Goal: Task Accomplishment & Management: Use online tool/utility

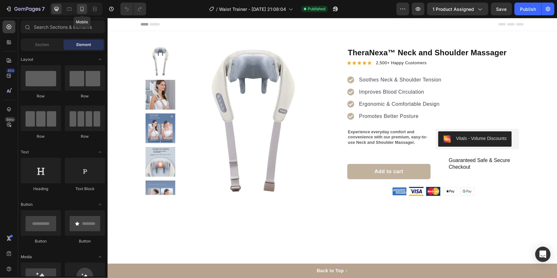
click at [83, 9] on icon at bounding box center [82, 9] width 6 height 6
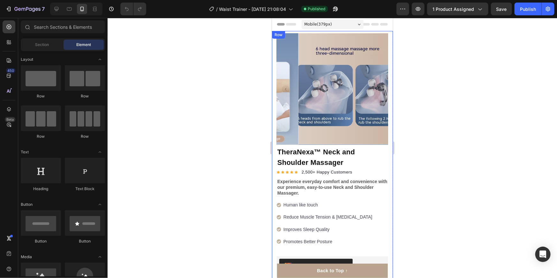
click at [317, 21] on span "Mobile ( 379 px)" at bounding box center [317, 24] width 27 height 6
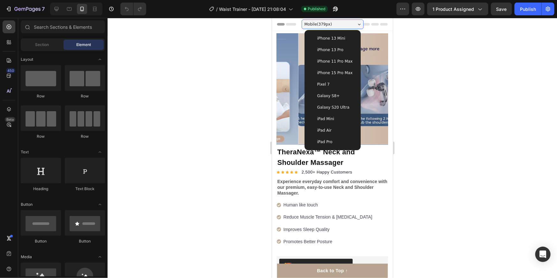
click at [339, 71] on span "iPhone 15 Pro Max" at bounding box center [334, 72] width 35 height 6
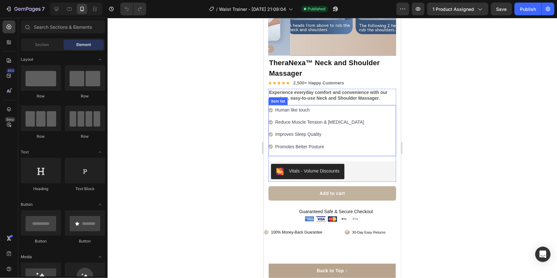
scroll to position [58, 0]
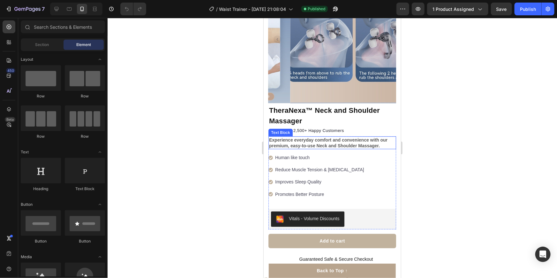
click at [331, 137] on strong "Experience everyday comfort and convenience with our premium, easy-to-use Neck …" at bounding box center [328, 142] width 118 height 11
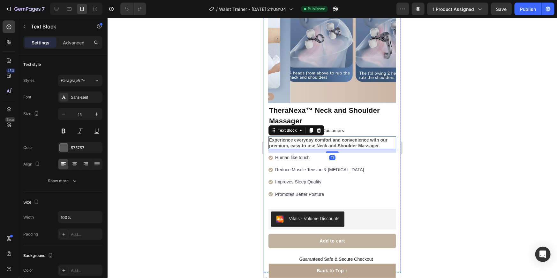
click at [472, 148] on div at bounding box center [333, 148] width 450 height 260
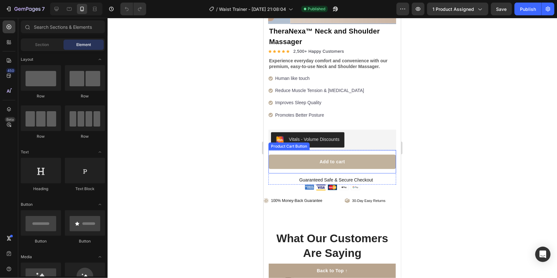
scroll to position [145, 0]
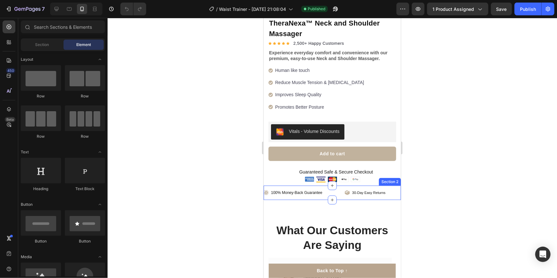
click at [349, 192] on div "100% Money-Back Guarantee Item List 30-Day Easy Returns Item List Row Section 2" at bounding box center [331, 192] width 137 height 15
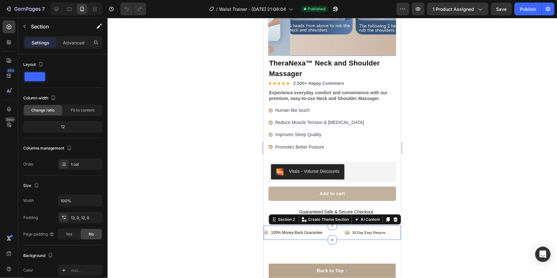
scroll to position [0, 0]
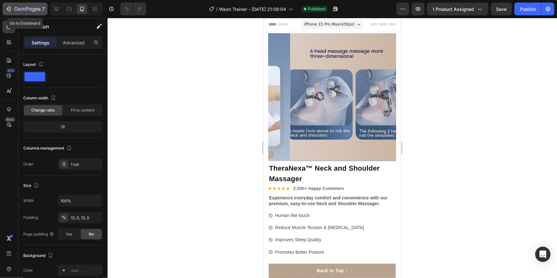
click at [9, 6] on icon "button" at bounding box center [8, 9] width 6 height 6
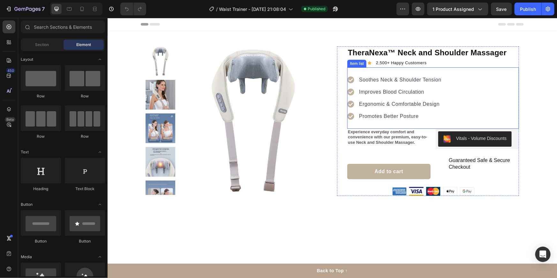
click at [373, 80] on p "Soothes Neck & Shoulder Tension" at bounding box center [400, 80] width 82 height 8
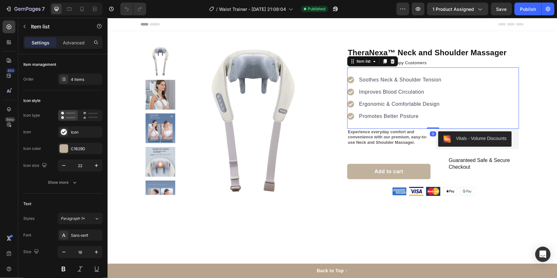
click at [366, 79] on p "Soothes Neck & Shoulder Tension" at bounding box center [400, 80] width 82 height 8
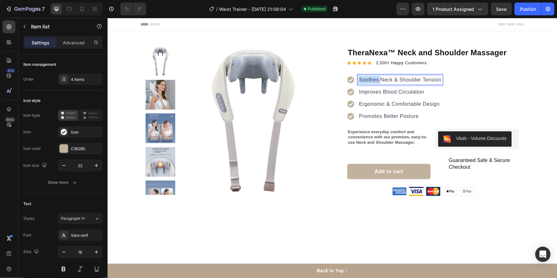
click at [366, 79] on p "Soothes Neck & Shoulder Tension" at bounding box center [400, 80] width 82 height 8
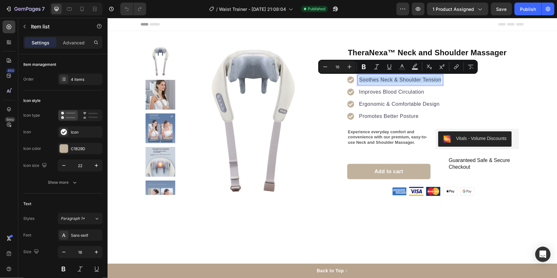
click at [360, 79] on p "Soothes Neck & Shoulder Tension" at bounding box center [400, 80] width 82 height 8
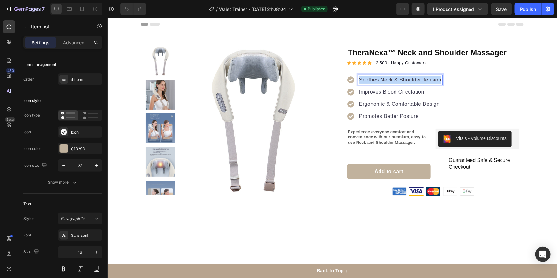
drag, startPoint x: 357, startPoint y: 79, endPoint x: 452, endPoint y: 81, distance: 94.2
click at [452, 81] on div "Soothes Neck & Shoulder Tension Improves Blood Circulation Ergonomic & Comforta…" at bounding box center [433, 97] width 172 height 61
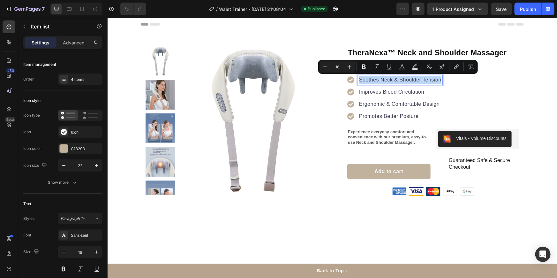
click at [386, 82] on p "Soothes Neck & Shoulder Tension" at bounding box center [400, 80] width 82 height 8
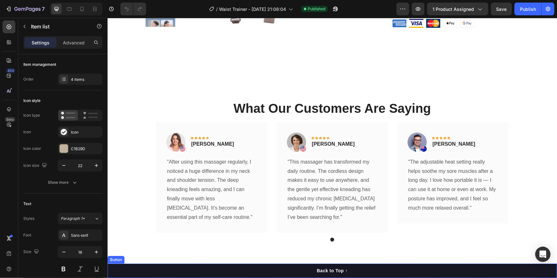
scroll to position [174, 0]
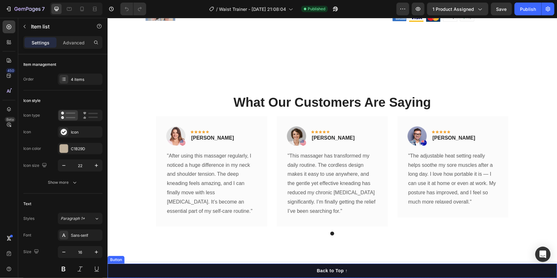
click at [340, 275] on button "Back to Top ↑" at bounding box center [332, 270] width 450 height 14
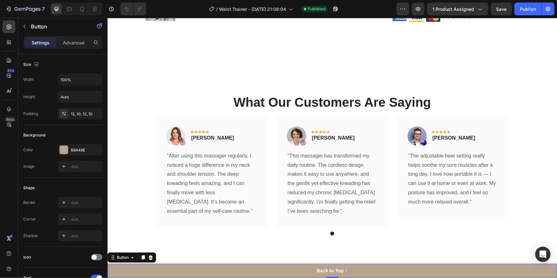
click at [369, 249] on div "What Our Customers Are Saying Heading Image Icon Icon Icon Icon Icon Row [PERSO…" at bounding box center [332, 164] width 450 height 194
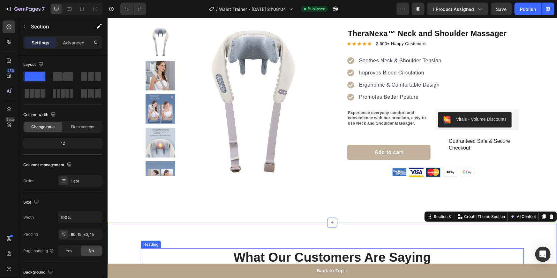
scroll to position [0, 0]
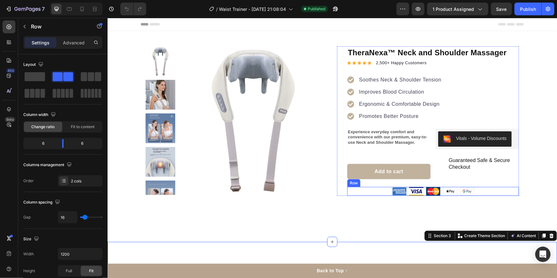
click at [488, 186] on div "Guaranteed Safe & Secure Checkout Item List" at bounding box center [477, 171] width 83 height 31
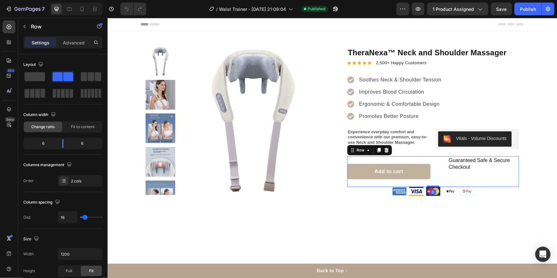
click at [501, 163] on p "Guaranteed Safe & Secure Checkout" at bounding box center [483, 163] width 69 height 13
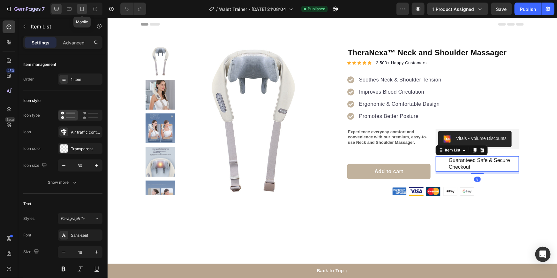
click at [82, 5] on div at bounding box center [82, 9] width 10 height 10
type input "16"
type input "14"
type input "6"
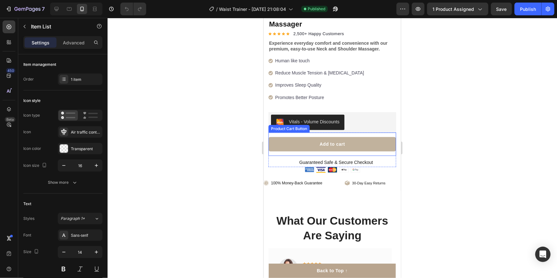
scroll to position [174, 0]
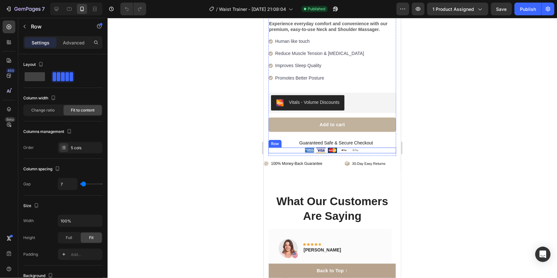
click at [358, 147] on div "Image Image Image Image Image Row" at bounding box center [332, 150] width 128 height 6
click at [357, 147] on div "Image Image Image Image Image Row 8" at bounding box center [332, 150] width 128 height 6
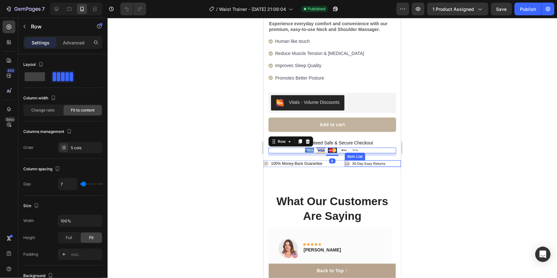
click at [392, 160] on div "30-Day Easy Returns" at bounding box center [373, 163] width 56 height 6
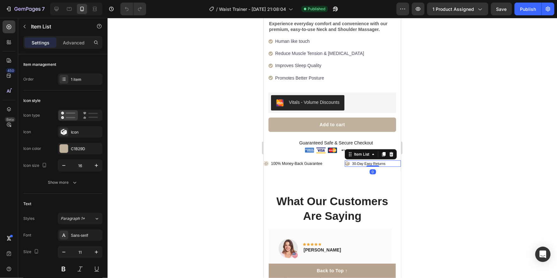
click at [394, 160] on div "30-Day Easy Returns" at bounding box center [373, 163] width 56 height 6
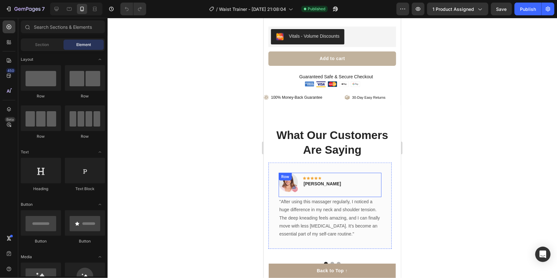
scroll to position [169, 0]
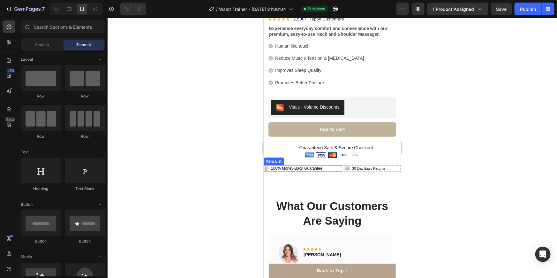
click at [324, 165] on div "100% Money-Back Guarantee" at bounding box center [302, 168] width 79 height 7
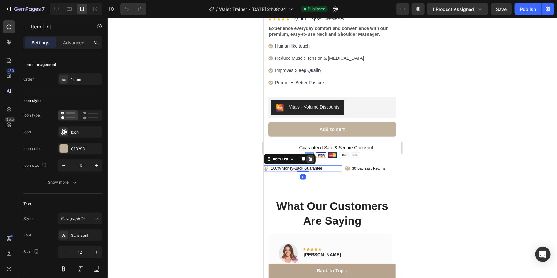
click at [311, 156] on icon at bounding box center [310, 158] width 4 height 4
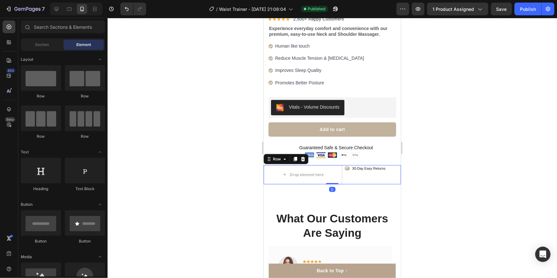
click at [354, 174] on div "30-Day Easy Returns Item List" at bounding box center [373, 174] width 56 height 19
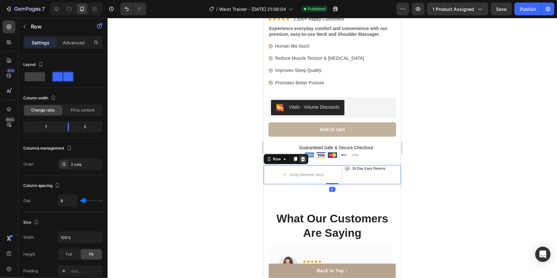
click at [302, 156] on icon at bounding box center [302, 158] width 5 height 5
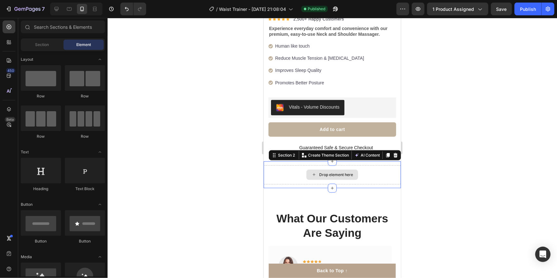
click at [392, 169] on div "Drop element here" at bounding box center [331, 174] width 137 height 19
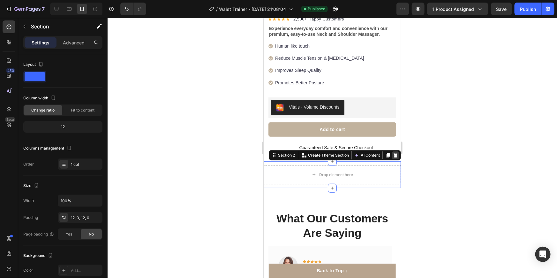
click at [393, 153] on icon at bounding box center [395, 155] width 4 height 4
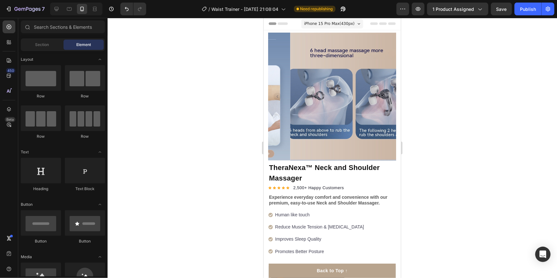
scroll to position [0, 0]
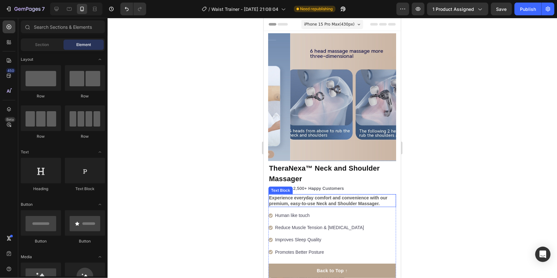
click at [292, 195] on strong "Experience everyday comfort and convenience with our premium, easy-to-use Neck …" at bounding box center [328, 200] width 118 height 11
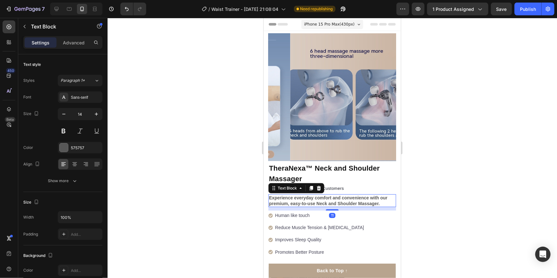
click at [294, 195] on strong "Experience everyday comfort and convenience with our premium, easy-to-use Neck …" at bounding box center [328, 200] width 118 height 11
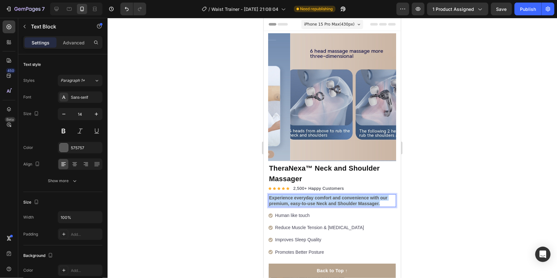
click at [294, 195] on strong "Experience everyday comfort and convenience with our premium, easy-to-use Neck …" at bounding box center [328, 200] width 118 height 11
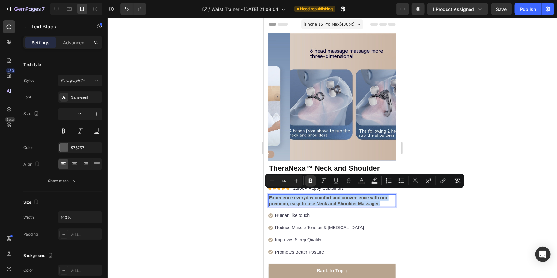
copy strong "Experience everyday comfort and convenience with our premium, easy-to-use Neck …"
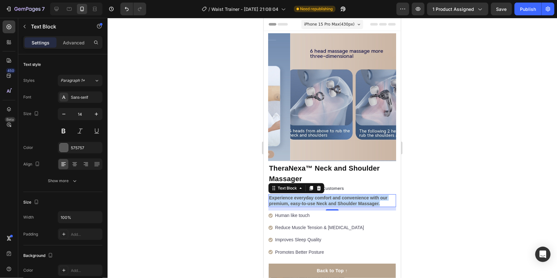
click at [327, 195] on strong "Experience everyday comfort and convenience with our premium, easy-to-use Neck …" at bounding box center [328, 200] width 118 height 11
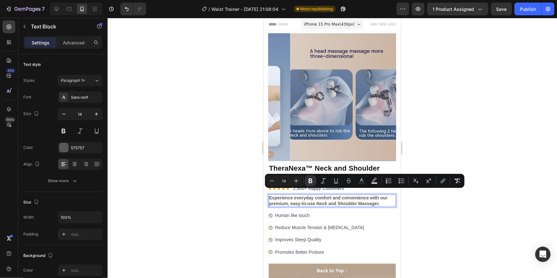
click at [327, 195] on strong "Experience everyday comfort and convenience with our premium, easy-to-use Neck …" at bounding box center [328, 200] width 118 height 11
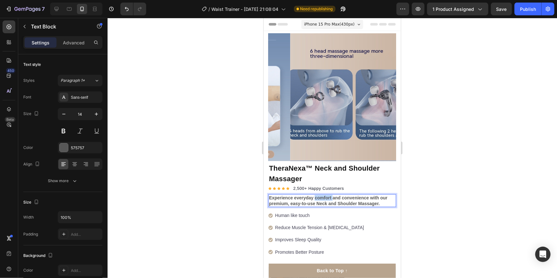
click at [327, 195] on strong "Experience everyday comfort and convenience with our premium, easy-to-use Neck …" at bounding box center [328, 200] width 118 height 11
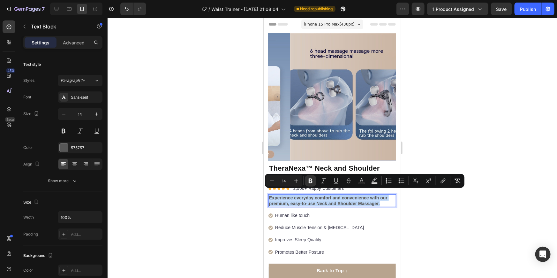
click at [327, 195] on strong "Experience everyday comfort and convenience with our premium, easy-to-use Neck …" at bounding box center [328, 200] width 118 height 11
click at [425, 203] on div at bounding box center [333, 148] width 450 height 260
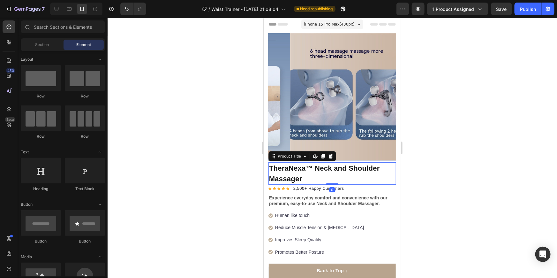
click at [311, 163] on h1 "TheraNexa™ Neck and Shoulder Massager" at bounding box center [332, 173] width 128 height 22
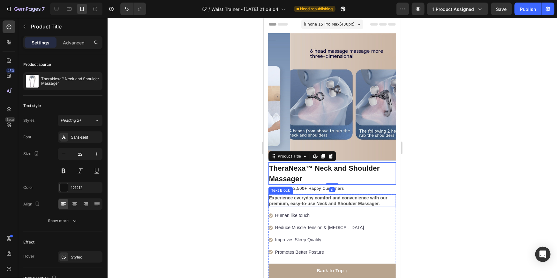
click at [314, 195] on strong "Experience everyday comfort and convenience with our premium, easy-to-use Neck …" at bounding box center [328, 200] width 118 height 11
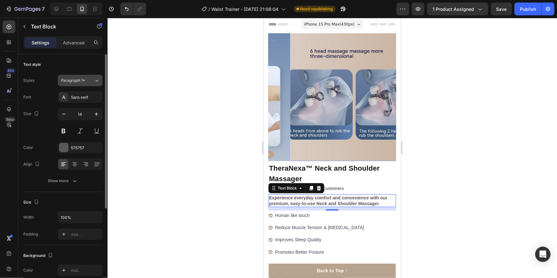
click at [68, 81] on span "Paragraph 1*" at bounding box center [73, 81] width 24 height 6
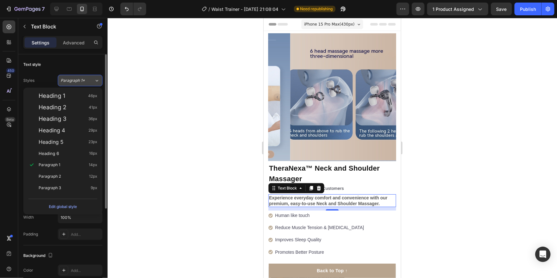
click at [68, 81] on span "Paragraph 1*" at bounding box center [73, 81] width 24 height 6
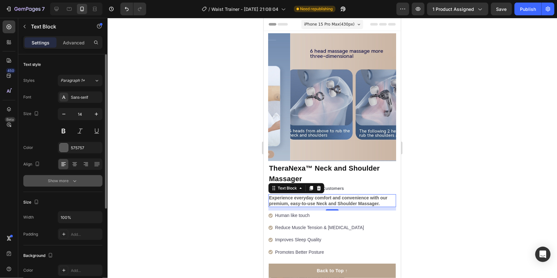
click at [71, 182] on div "Show more" at bounding box center [63, 181] width 30 height 6
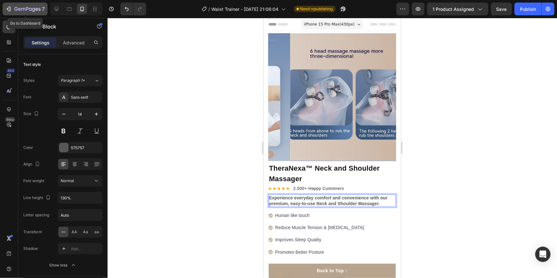
click at [9, 5] on div "7" at bounding box center [24, 9] width 39 height 8
